Goal: Information Seeking & Learning: Learn about a topic

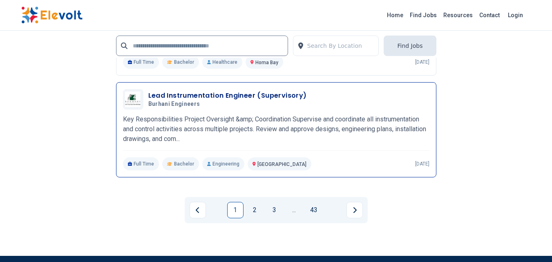
scroll to position [1962, 0]
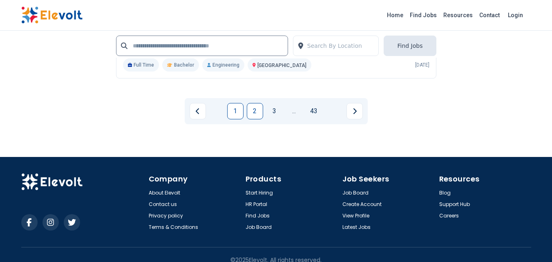
click at [256, 114] on link "2" at bounding box center [255, 111] width 16 height 16
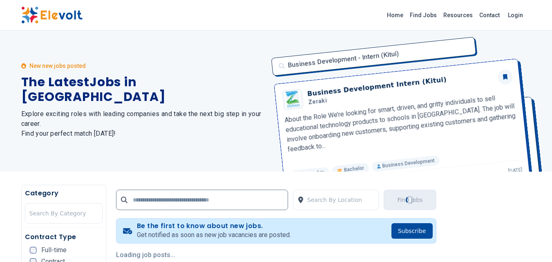
scroll to position [0, 0]
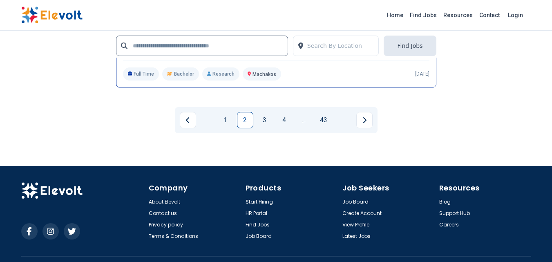
scroll to position [1910, 0]
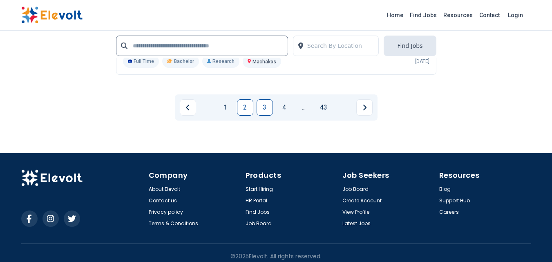
click at [270, 99] on link "3" at bounding box center [265, 107] width 16 height 16
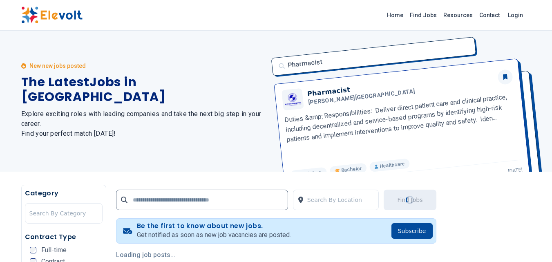
scroll to position [0, 0]
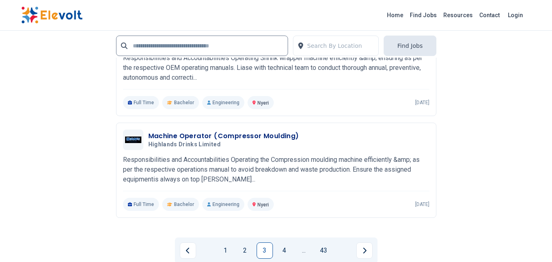
scroll to position [1913, 0]
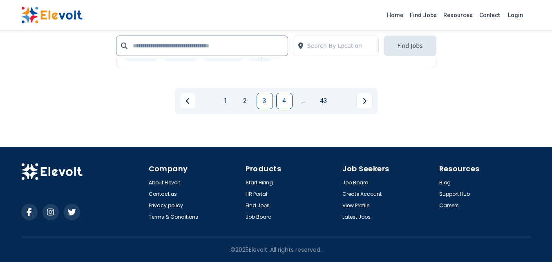
click at [290, 106] on link "4" at bounding box center [284, 101] width 16 height 16
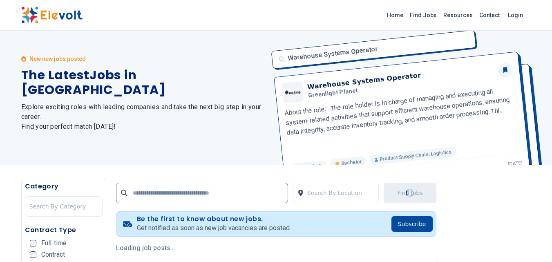
scroll to position [0, 0]
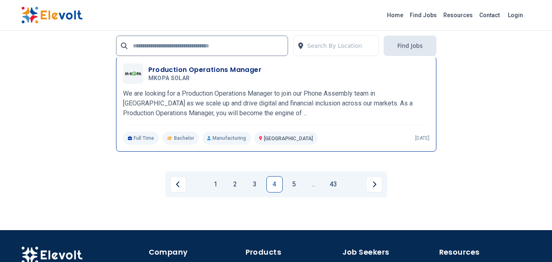
scroll to position [1839, 0]
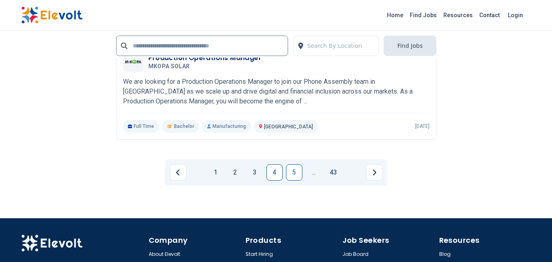
click at [295, 174] on link "5" at bounding box center [294, 172] width 16 height 16
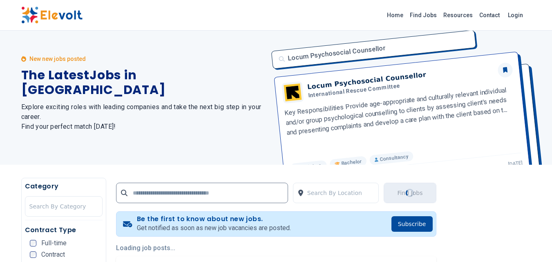
scroll to position [0, 0]
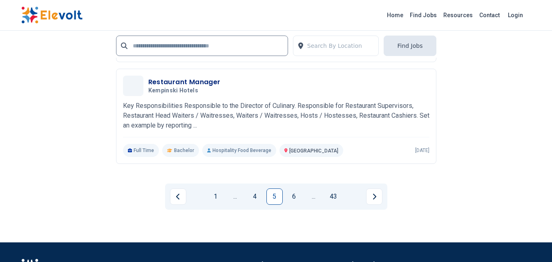
scroll to position [1763, 0]
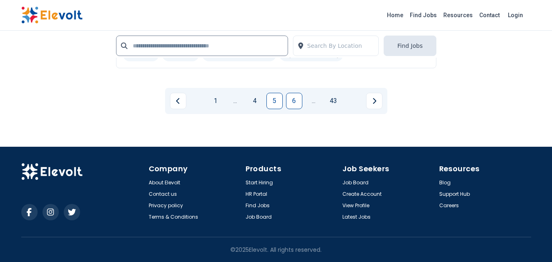
click at [292, 105] on link "6" at bounding box center [294, 101] width 16 height 16
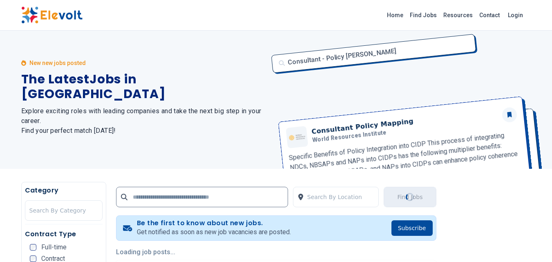
scroll to position [0, 0]
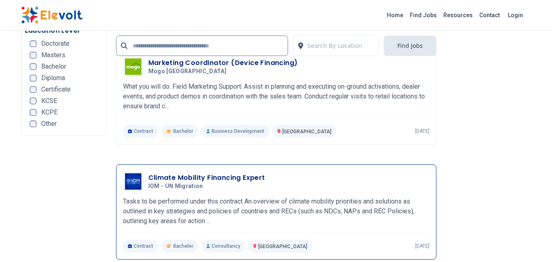
scroll to position [1635, 0]
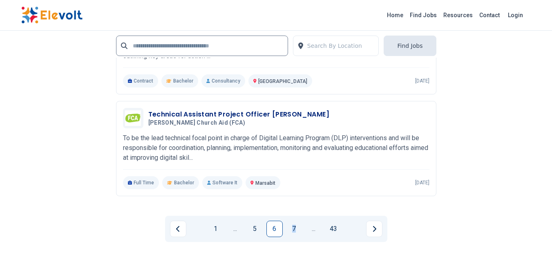
drag, startPoint x: 295, startPoint y: 227, endPoint x: 291, endPoint y: 222, distance: 6.7
click at [293, 225] on link "7" at bounding box center [294, 229] width 16 height 16
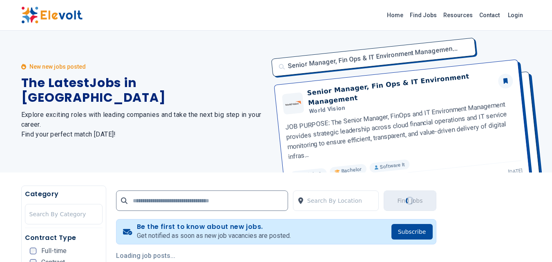
scroll to position [0, 0]
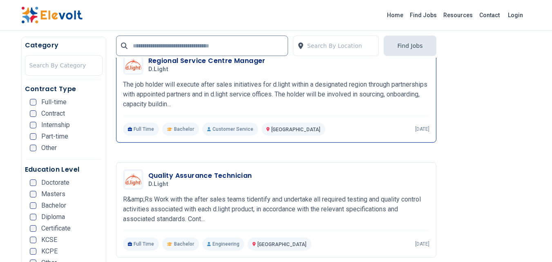
scroll to position [1063, 0]
